Goal: Complete application form

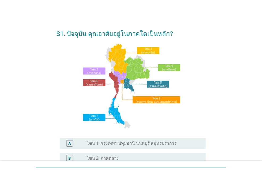
scroll to position [80, 0]
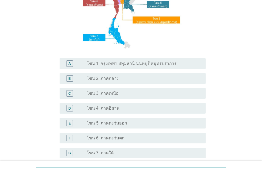
click at [132, 67] on div "A radio_button_unchecked โซน 1: กรุงเทพฯ ปทุมธานี นนทบุรี สมุทรปราการ" at bounding box center [133, 63] width 146 height 11
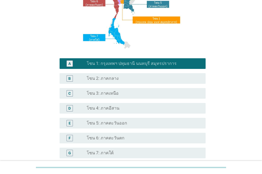
scroll to position [133, 0]
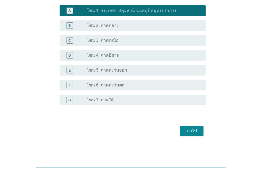
click at [184, 130] on button "ต่อไป" at bounding box center [191, 131] width 23 height 10
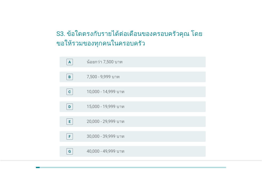
scroll to position [53, 0]
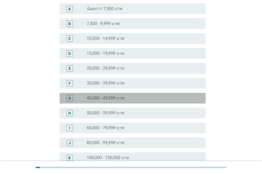
click at [136, 95] on div "radio_button_unchecked 40,000 - 49,999 บาท" at bounding box center [144, 98] width 115 height 6
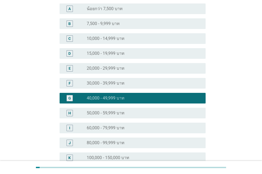
scroll to position [140, 0]
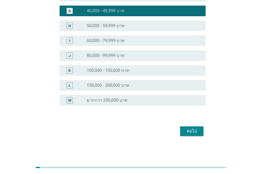
click at [193, 134] on div "ต่อไป" at bounding box center [191, 131] width 15 height 6
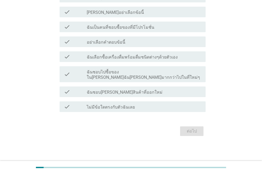
scroll to position [0, 0]
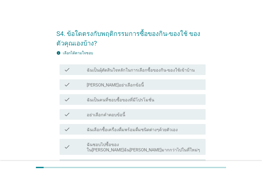
click at [154, 72] on label "ฉันเป็นผุ้ตัดสินใจหลักในการเลือกซื้อของกิน-ของใช้เข้าบ้าน" at bounding box center [141, 70] width 108 height 5
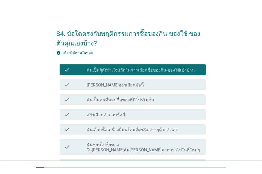
scroll to position [27, 0]
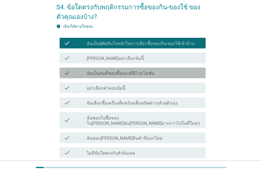
click at [151, 74] on div "check_box_outline_blank ฉันเป็นคนที่ชอบซื้อของที่มีโปรโมชั่น" at bounding box center [144, 73] width 115 height 6
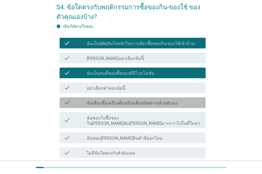
click at [151, 105] on label "ฉันเลือกซื้อเครื่องดื่มพร้อมดื่มชนิดต่างๆด้วยตัวเอง" at bounding box center [132, 103] width 91 height 5
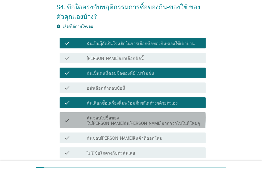
click at [174, 121] on div "check check_box_outline_blank ฉันชอบไปซื้อของใน[PERSON_NAME]ฉัน[PERSON_NAME]มาก…" at bounding box center [133, 120] width 146 height 16
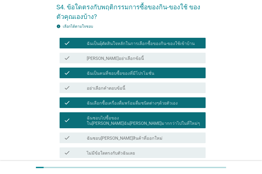
click at [168, 135] on div "check_box_outline_blank ฉันชอบ[PERSON_NAME]สินค้าที่ออกใหม่" at bounding box center [144, 138] width 115 height 6
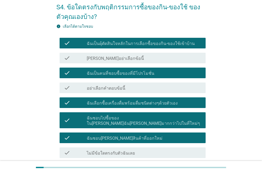
scroll to position [67, 0]
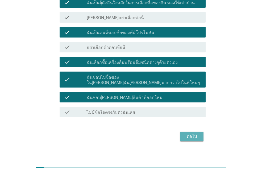
click at [198, 133] on div "ต่อไป" at bounding box center [191, 136] width 15 height 6
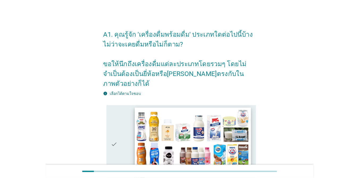
scroll to position [27, 0]
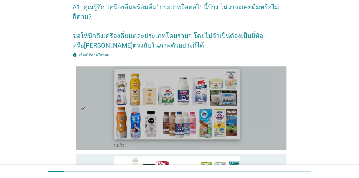
click at [202, 77] on img at bounding box center [177, 104] width 126 height 70
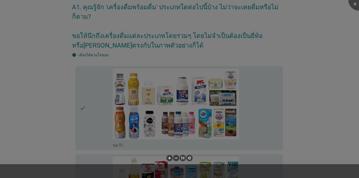
scroll to position [80, 0]
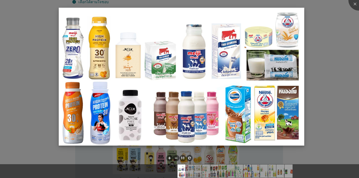
click at [91, 68] on img at bounding box center [182, 77] width 246 height 138
click at [60, 66] on img at bounding box center [182, 77] width 246 height 138
click at [50, 57] on div at bounding box center [179, 89] width 359 height 178
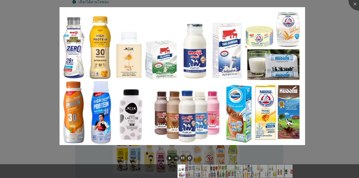
click at [262, 13] on div at bounding box center [179, 89] width 359 height 178
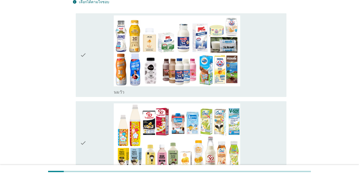
click at [89, 45] on div "check" at bounding box center [97, 55] width 34 height 80
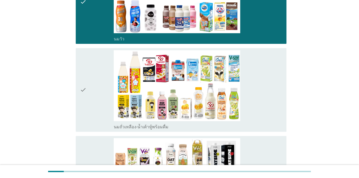
click at [85, 82] on icon "check" at bounding box center [83, 90] width 6 height 80
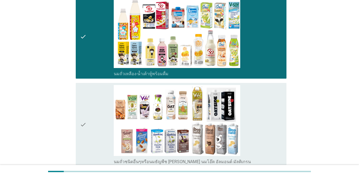
click at [81, 96] on icon "check" at bounding box center [83, 125] width 6 height 80
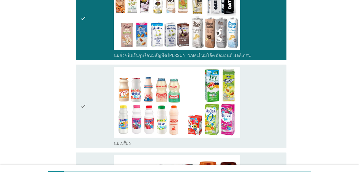
scroll to position [346, 0]
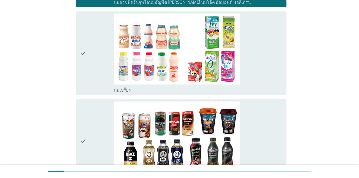
click at [88, 56] on div "check" at bounding box center [97, 54] width 34 height 80
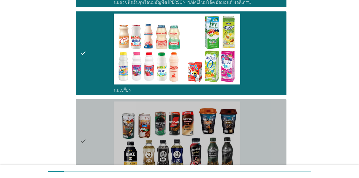
click at [88, 103] on div "check" at bounding box center [97, 142] width 34 height 80
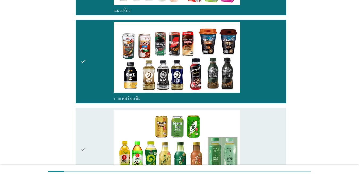
click at [83, 114] on icon "check" at bounding box center [83, 150] width 6 height 80
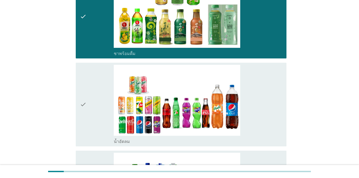
scroll to position [612, 0]
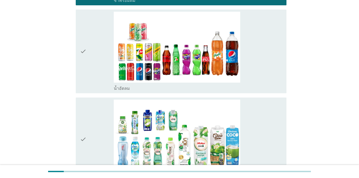
click at [81, 73] on icon "check" at bounding box center [83, 52] width 6 height 80
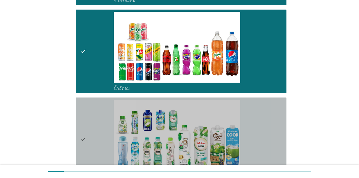
click at [85, 108] on icon "check" at bounding box center [83, 140] width 6 height 80
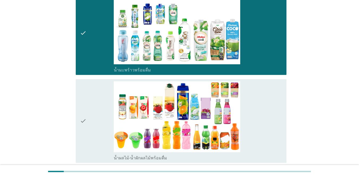
click at [91, 101] on div "check" at bounding box center [97, 121] width 34 height 80
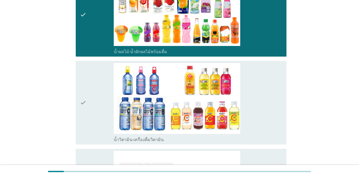
click at [83, 94] on icon "check" at bounding box center [83, 103] width 6 height 80
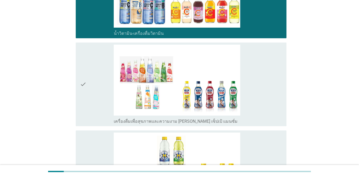
click at [83, 87] on icon "check" at bounding box center [83, 85] width 6 height 80
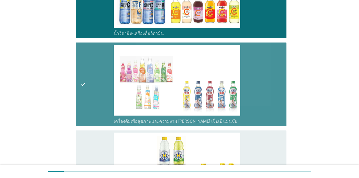
scroll to position [1037, 0]
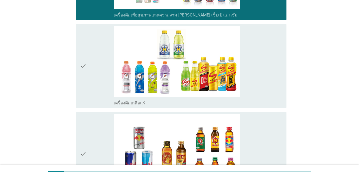
click at [88, 112] on div "check check_box_outline_blank เครื่องดื่ม[PERSON_NAME]กำลัง" at bounding box center [181, 154] width 211 height 84
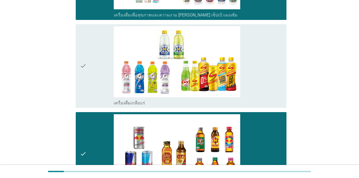
click at [98, 62] on div "check" at bounding box center [97, 66] width 34 height 80
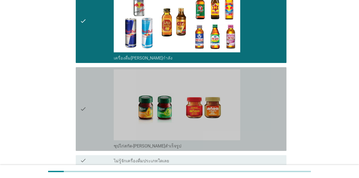
click at [88, 89] on div "check" at bounding box center [97, 109] width 34 height 80
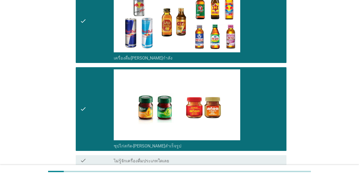
scroll to position [1211, 0]
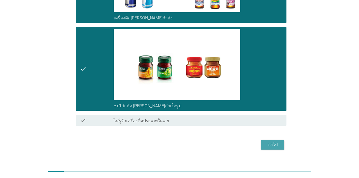
click at [262, 142] on div "ต่อไป" at bounding box center [272, 145] width 15 height 6
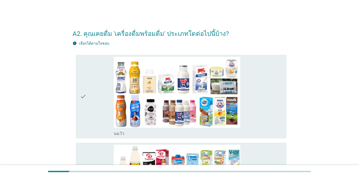
scroll to position [27, 0]
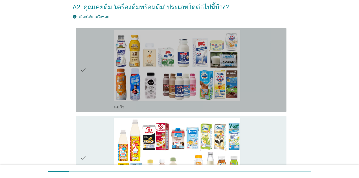
click at [80, 81] on icon "check" at bounding box center [83, 70] width 6 height 80
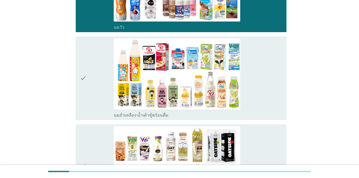
drag, startPoint x: 77, startPoint y: 87, endPoint x: 81, endPoint y: 89, distance: 4.8
click at [77, 88] on div "check check_box_outline_blank นมถั่วเหลือง-น้ำเต้าหู้พร้อมดื่ม" at bounding box center [181, 78] width 211 height 84
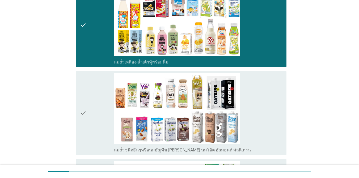
click at [77, 90] on div "check check_box_outline_blank นมถั่วชนิดอื่นๆหรือนมธัญพืช [PERSON_NAME] นมโอ๊ต …" at bounding box center [181, 113] width 211 height 84
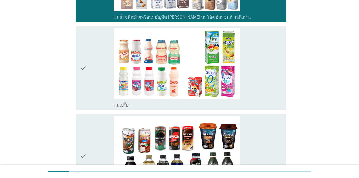
click at [78, 96] on div "check check_box_outline_blank นมเปรี้ยว" at bounding box center [181, 68] width 211 height 84
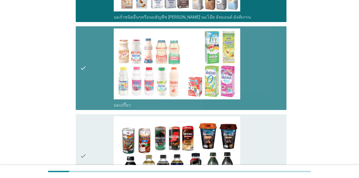
scroll to position [399, 0]
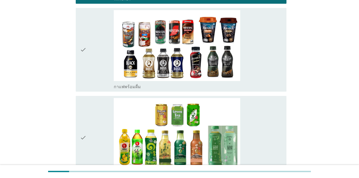
click at [84, 94] on div "check check_box_outline_blank ชาพร้อมดื่ม" at bounding box center [180, 138] width 214 height 88
click at [84, 58] on icon "check" at bounding box center [83, 50] width 6 height 80
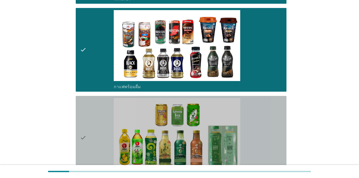
click at [87, 102] on div "check" at bounding box center [97, 138] width 34 height 80
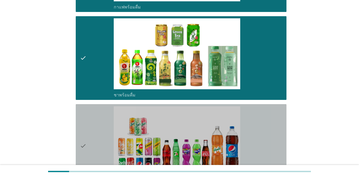
click at [85, 113] on icon "check" at bounding box center [83, 146] width 6 height 80
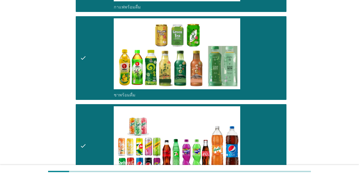
scroll to position [638, 0]
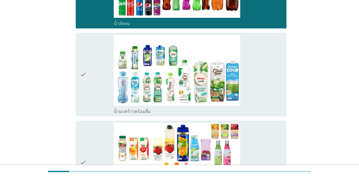
click at [88, 97] on div "check" at bounding box center [97, 75] width 34 height 80
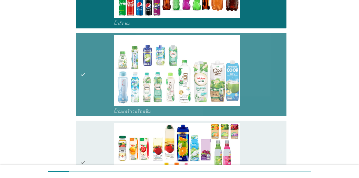
click at [93, 125] on div "check" at bounding box center [97, 163] width 34 height 80
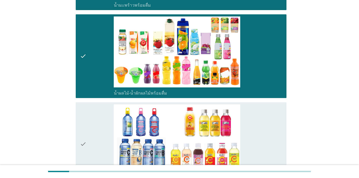
click at [92, 119] on div "check" at bounding box center [97, 145] width 34 height 80
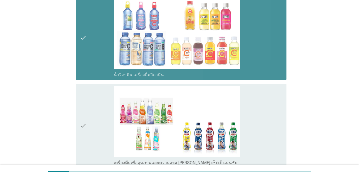
scroll to position [904, 0]
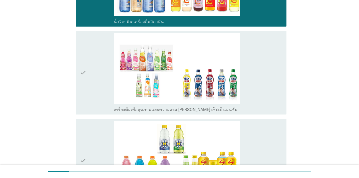
click at [92, 96] on div "check" at bounding box center [97, 73] width 34 height 80
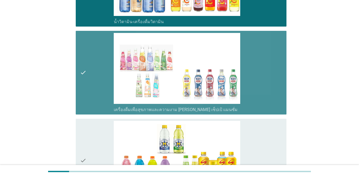
click at [92, 125] on div "check" at bounding box center [97, 161] width 34 height 80
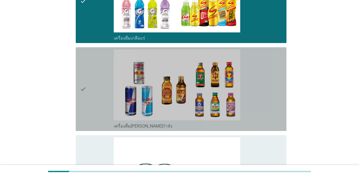
click at [86, 106] on icon "check" at bounding box center [83, 89] width 6 height 80
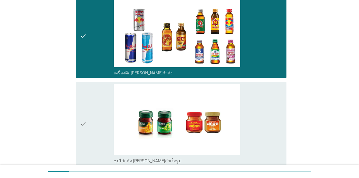
click at [86, 101] on icon "check" at bounding box center [83, 124] width 6 height 80
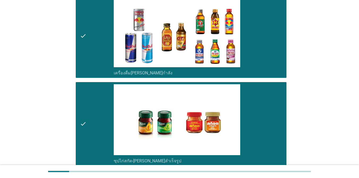
scroll to position [1182, 0]
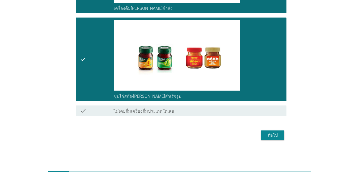
click at [262, 133] on div "ต่อไป" at bounding box center [272, 135] width 15 height 6
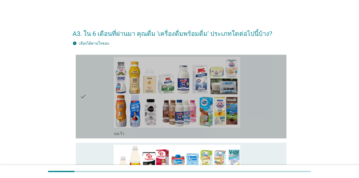
click at [88, 87] on div "check" at bounding box center [97, 97] width 34 height 80
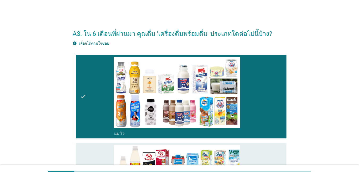
scroll to position [53, 0]
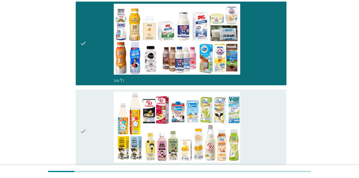
click at [87, 110] on div "check" at bounding box center [97, 132] width 34 height 80
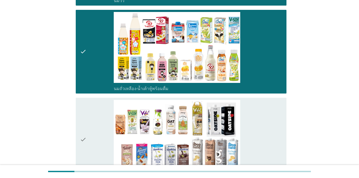
scroll to position [186, 0]
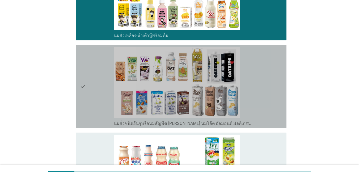
click at [88, 81] on div "check" at bounding box center [97, 87] width 34 height 80
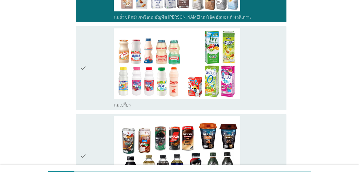
click at [85, 81] on icon "check" at bounding box center [83, 68] width 6 height 80
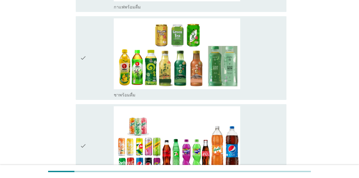
click at [85, 79] on icon "check" at bounding box center [83, 58] width 6 height 80
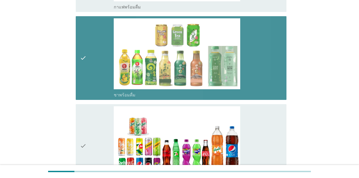
scroll to position [585, 0]
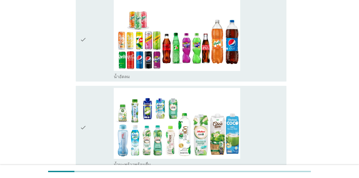
click at [83, 76] on icon "check" at bounding box center [83, 40] width 6 height 80
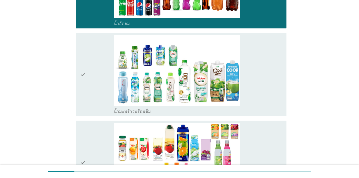
scroll to position [692, 0]
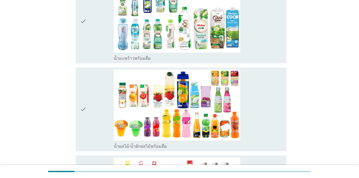
click at [89, 88] on div "check" at bounding box center [97, 110] width 34 height 80
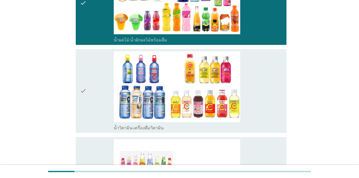
click at [83, 90] on icon "check" at bounding box center [83, 91] width 6 height 80
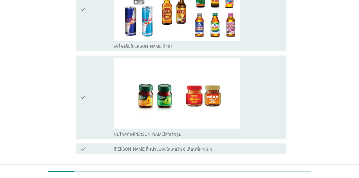
scroll to position [1182, 0]
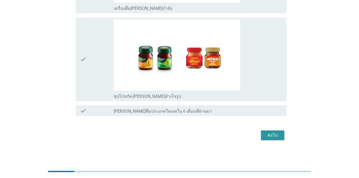
click at [262, 133] on div "ต่อไป" at bounding box center [272, 135] width 15 height 6
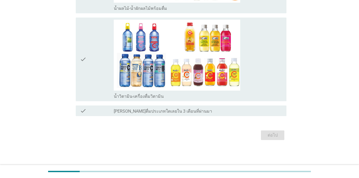
scroll to position [0, 0]
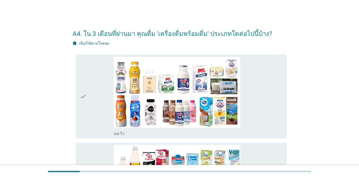
click at [76, 94] on div "check check_box_outline_blank [PERSON_NAME]" at bounding box center [180, 97] width 214 height 88
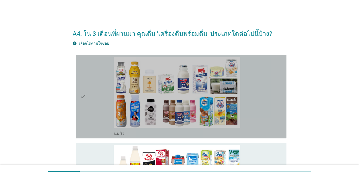
click at [91, 96] on div "check" at bounding box center [97, 97] width 34 height 80
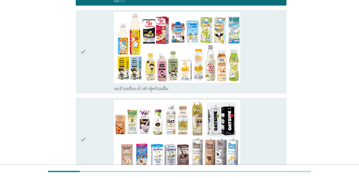
click at [84, 68] on icon "check" at bounding box center [83, 52] width 6 height 80
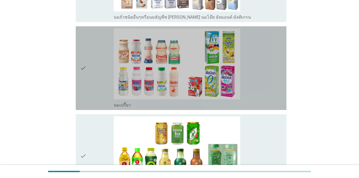
click at [86, 81] on icon "check" at bounding box center [83, 68] width 6 height 80
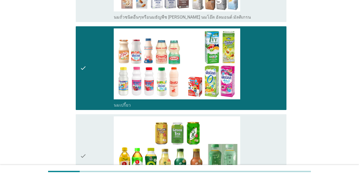
scroll to position [426, 0]
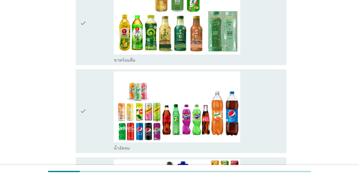
drag, startPoint x: 79, startPoint y: 44, endPoint x: 85, endPoint y: 61, distance: 18.6
click at [79, 44] on div "check check_box ชาพร้อมดื่ม" at bounding box center [181, 23] width 211 height 84
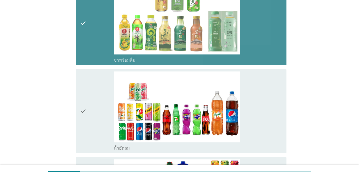
click at [88, 86] on div "check" at bounding box center [97, 112] width 34 height 80
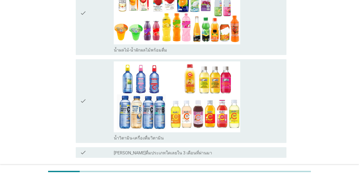
scroll to position [654, 0]
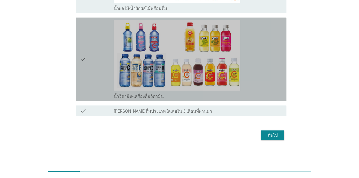
click at [84, 77] on icon "check" at bounding box center [83, 60] width 6 height 80
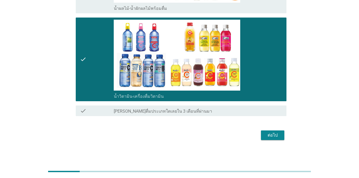
click at [262, 131] on button "ต่อไป" at bounding box center [272, 136] width 23 height 10
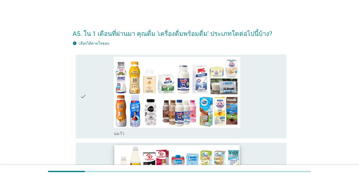
scroll to position [80, 0]
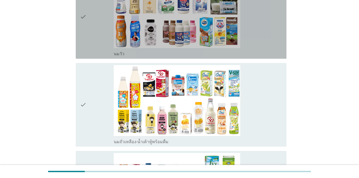
click at [81, 52] on icon "check" at bounding box center [83, 17] width 6 height 80
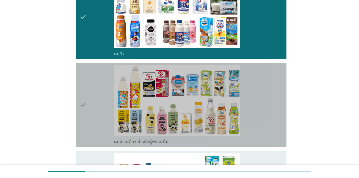
click at [84, 89] on icon "check" at bounding box center [83, 105] width 6 height 80
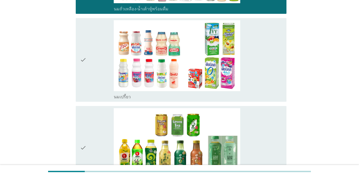
click at [79, 76] on div "check check_box นมเปรี้ยว" at bounding box center [181, 60] width 211 height 84
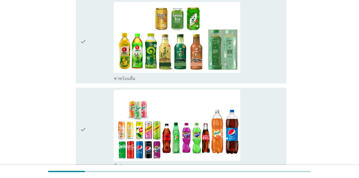
scroll to position [346, 0]
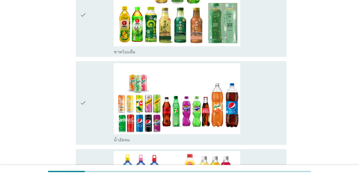
click at [88, 82] on div "check" at bounding box center [97, 103] width 34 height 80
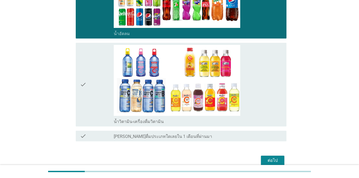
click at [86, 82] on icon "check" at bounding box center [83, 85] width 6 height 80
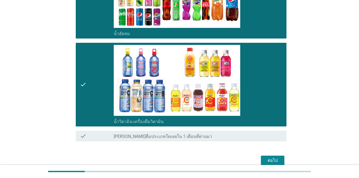
scroll to position [478, 0]
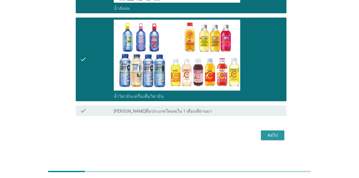
click at [262, 135] on div "ต่อไป" at bounding box center [272, 135] width 15 height 6
